Goal: Find specific page/section: Find specific page/section

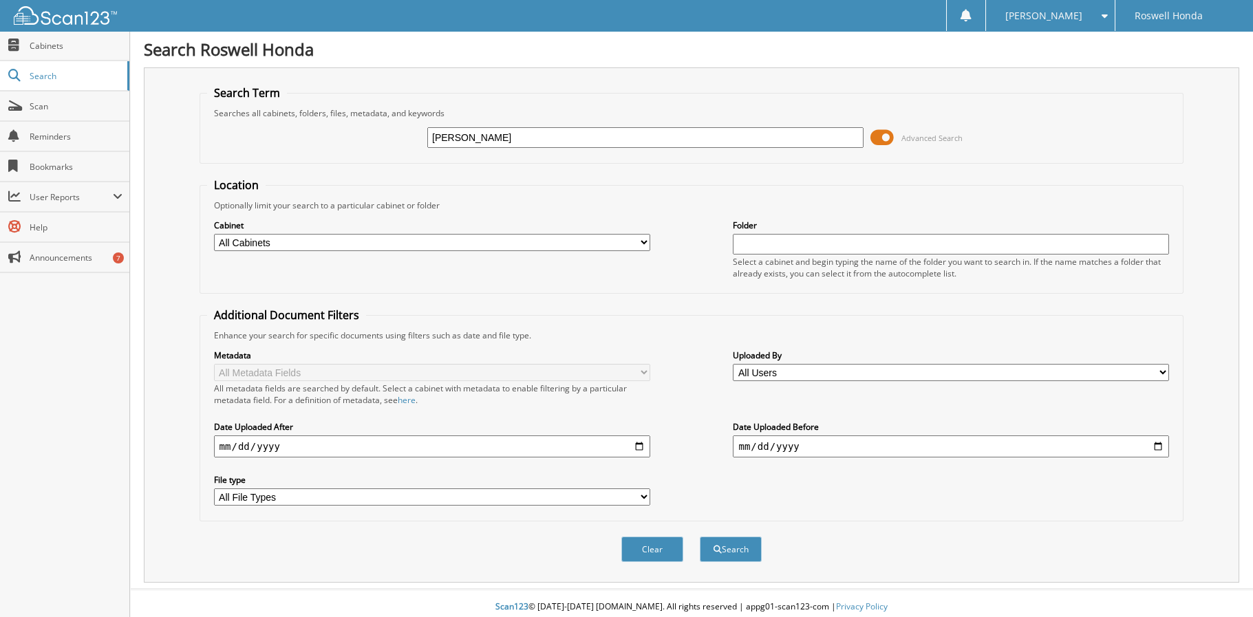
type input "[PERSON_NAME]"
click at [700, 537] on button "Search" at bounding box center [731, 549] width 62 height 25
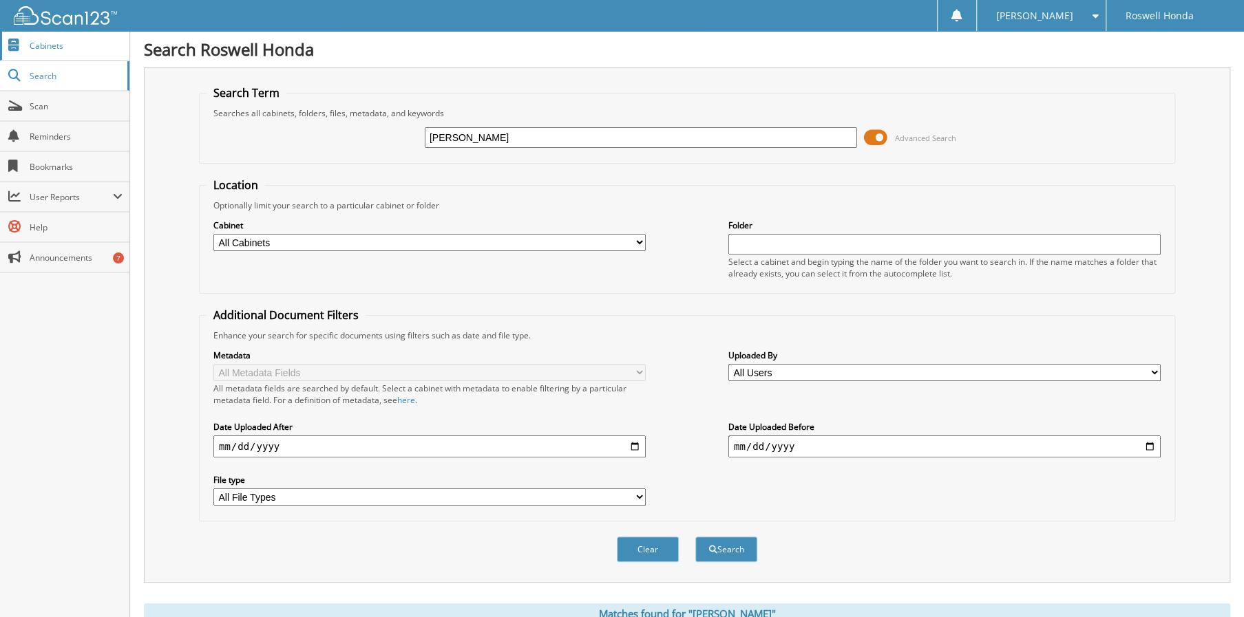
click at [76, 51] on link "Cabinets" at bounding box center [64, 46] width 129 height 30
